Goal: Information Seeking & Learning: Find specific fact

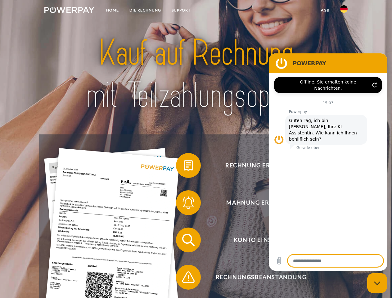
click at [69, 11] on img at bounding box center [69, 10] width 50 height 6
click at [344, 11] on img at bounding box center [343, 8] width 7 height 7
click at [325, 10] on link "agb" at bounding box center [325, 10] width 19 height 11
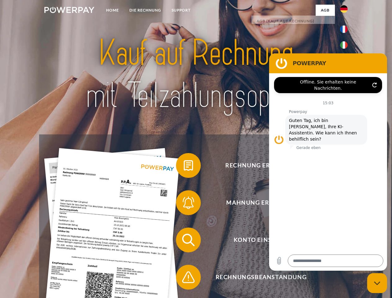
click at [184, 167] on span at bounding box center [179, 165] width 31 height 31
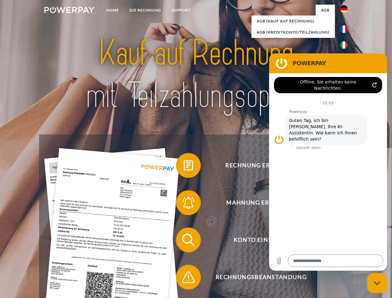
click at [184, 204] on div "Rechnung erhalten? Mahnung erhalten? Konto einsehen" at bounding box center [195, 258] width 313 height 248
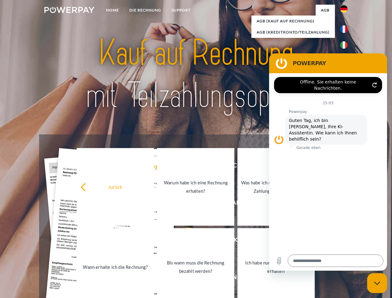
click at [184, 241] on link "Bis wann muss die Rechnung bezahlt werden?" at bounding box center [195, 267] width 77 height 78
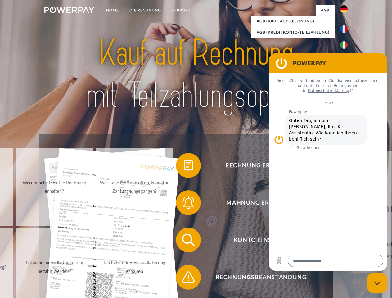
click at [184, 278] on span at bounding box center [179, 277] width 31 height 31
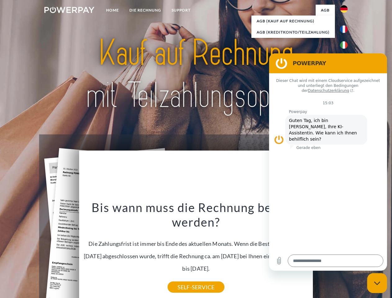
click at [377, 283] on icon "Messaging-Fenster schließen" at bounding box center [377, 283] width 7 height 4
type textarea "*"
